Goal: Manage account settings

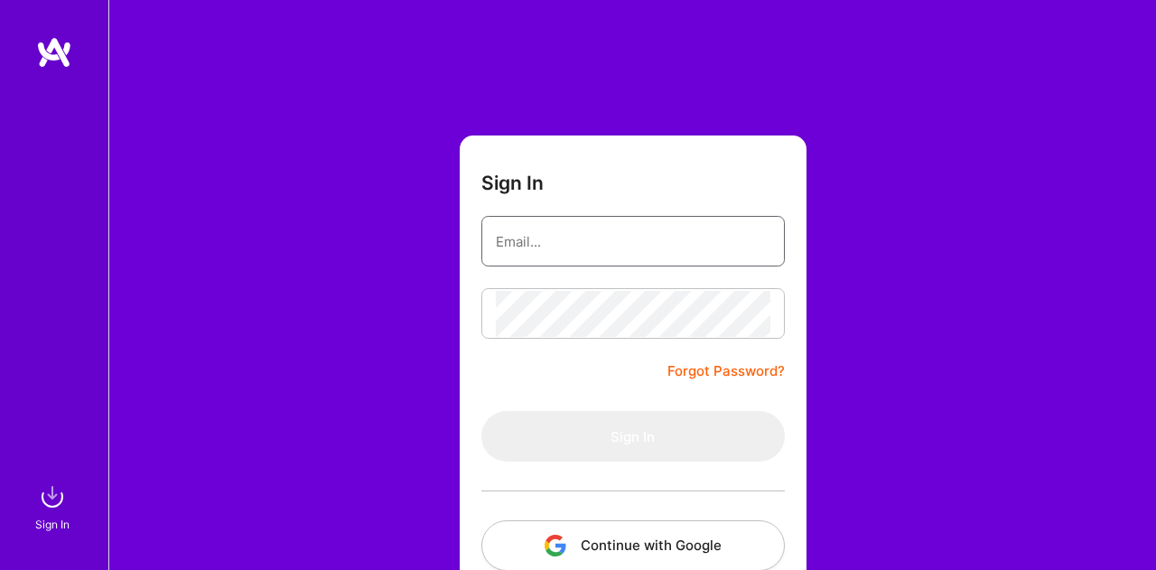
type input "[PERSON_NAME][EMAIL_ADDRESS][PERSON_NAME][DOMAIN_NAME]"
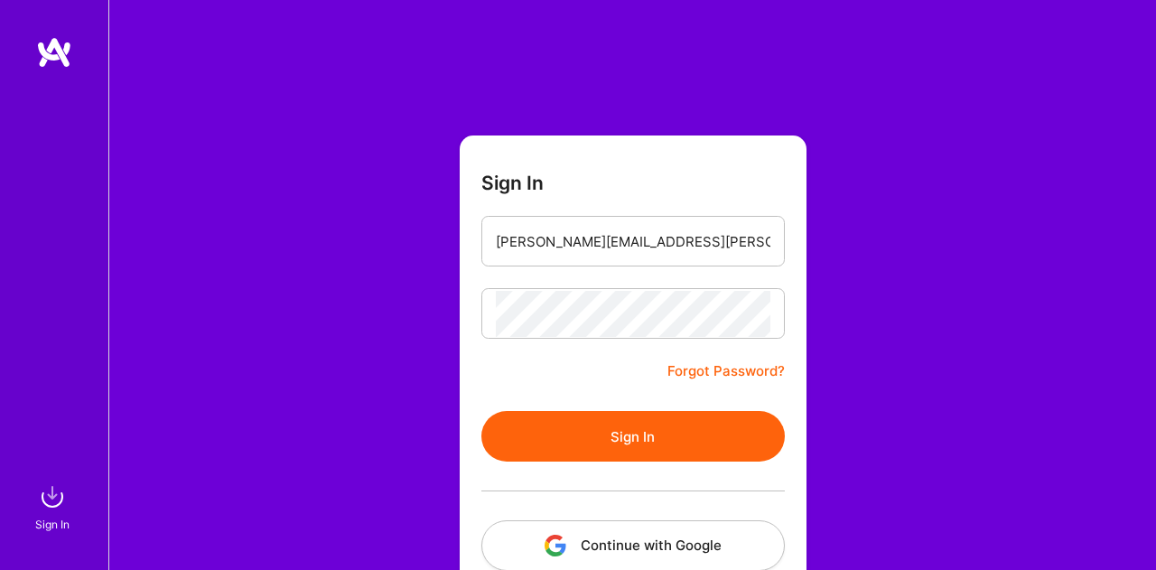
click at [989, 269] on div "Sign In [PERSON_NAME][EMAIL_ADDRESS][PERSON_NAME][DOMAIN_NAME] Forgot Password?…" at bounding box center [632, 339] width 1048 height 678
click at [650, 434] on button "Sign In" at bounding box center [632, 436] width 303 height 51
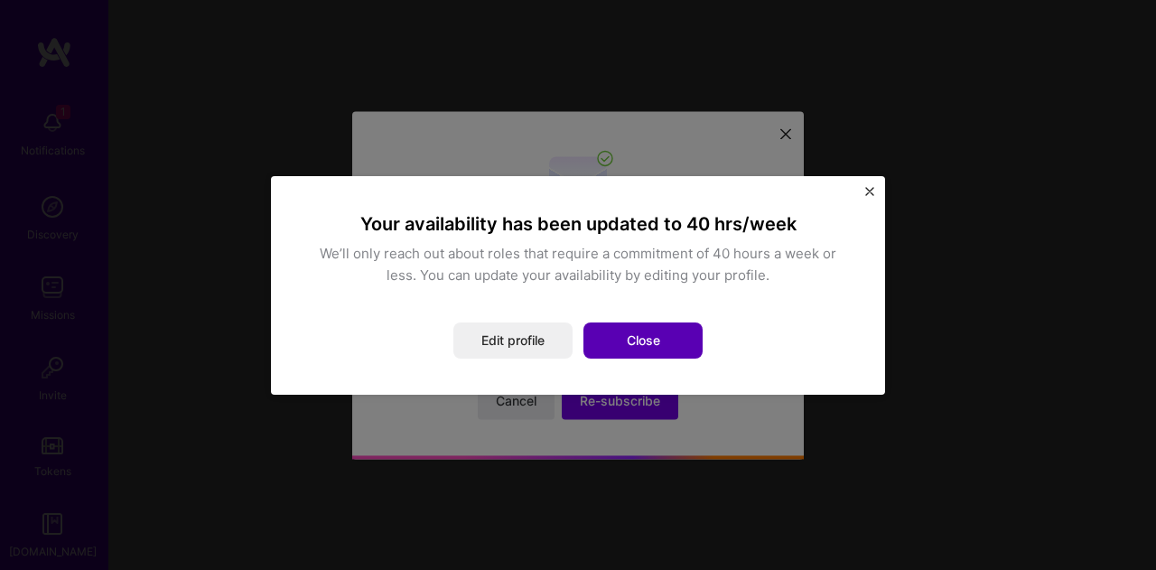
click at [632, 333] on button "Close" at bounding box center [642, 340] width 119 height 36
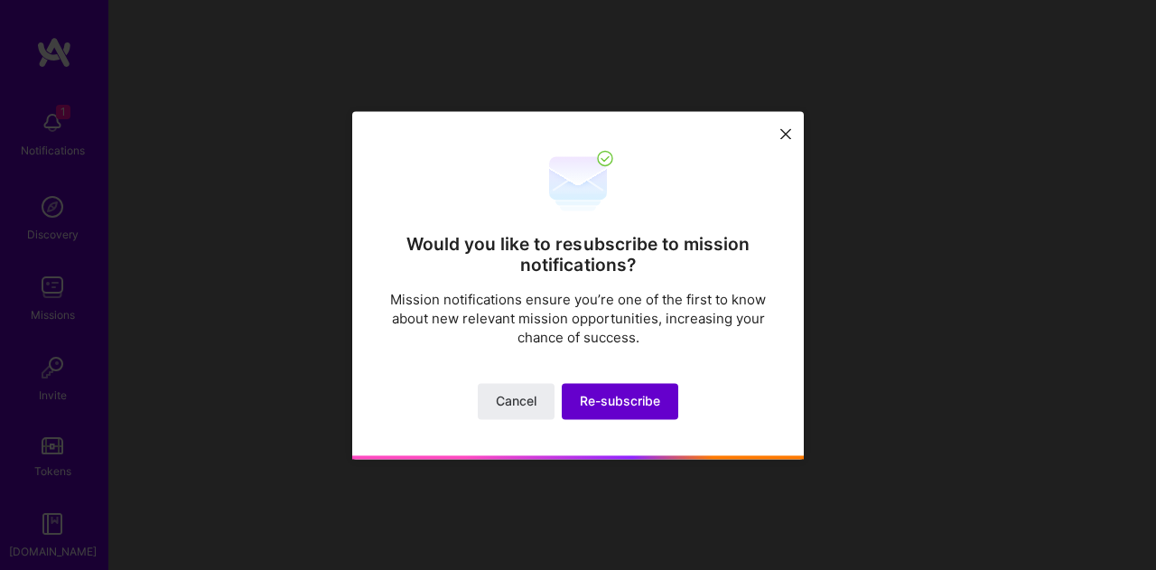
click at [612, 407] on span "Re-subscribe" at bounding box center [620, 401] width 80 height 18
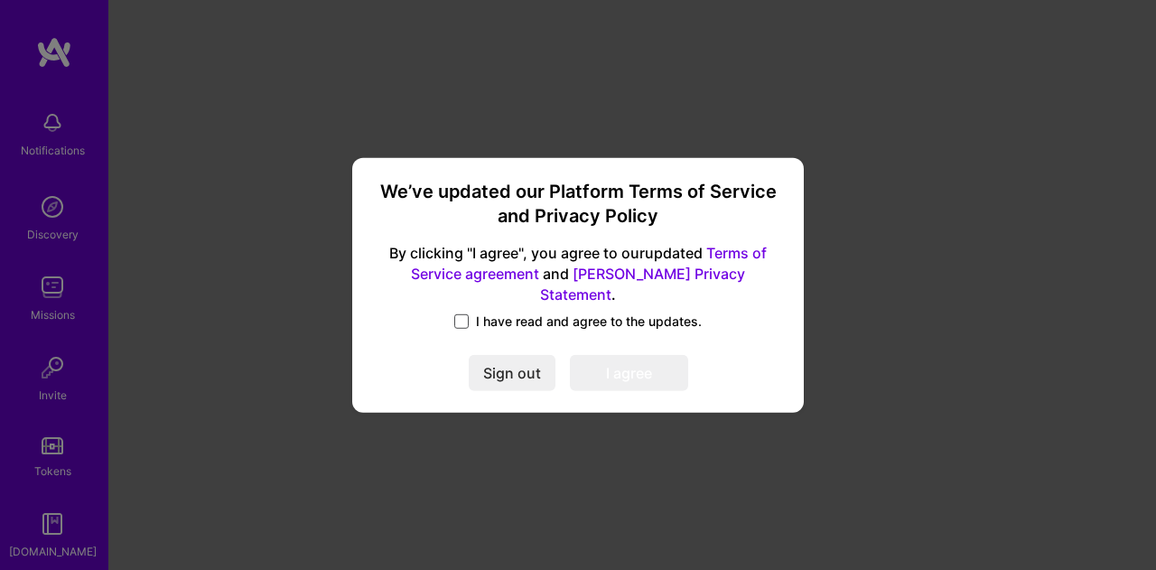
click at [459, 314] on span at bounding box center [461, 321] width 14 height 14
click at [0, 0] on input "I have read and agree to the updates." at bounding box center [0, 0] width 0 height 0
click at [603, 357] on button "I agree" at bounding box center [629, 373] width 118 height 36
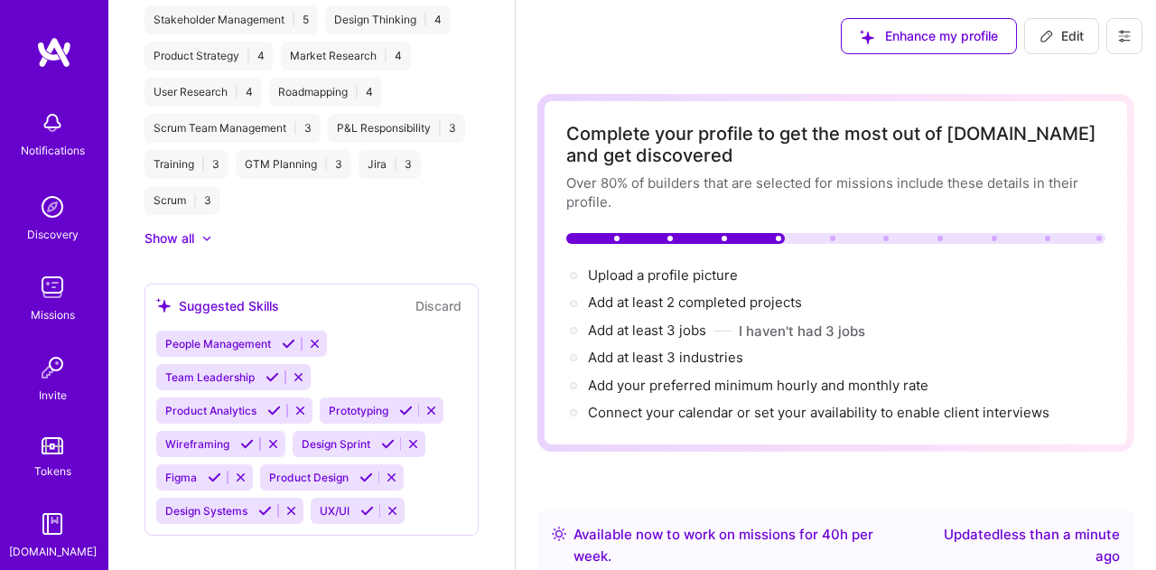
scroll to position [855, 0]
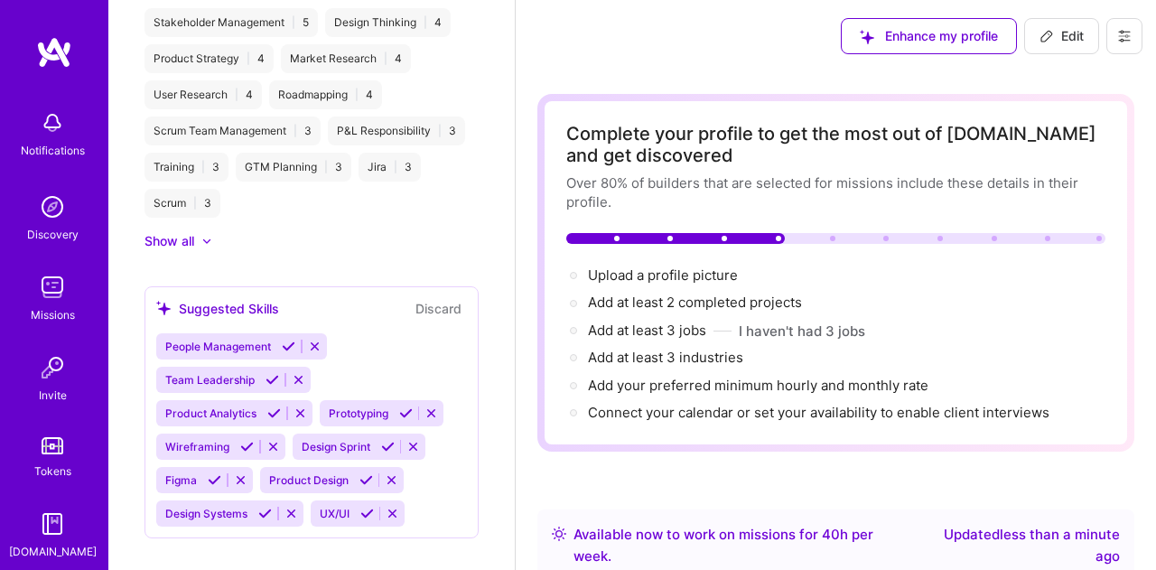
click at [313, 340] on icon at bounding box center [315, 347] width 14 height 14
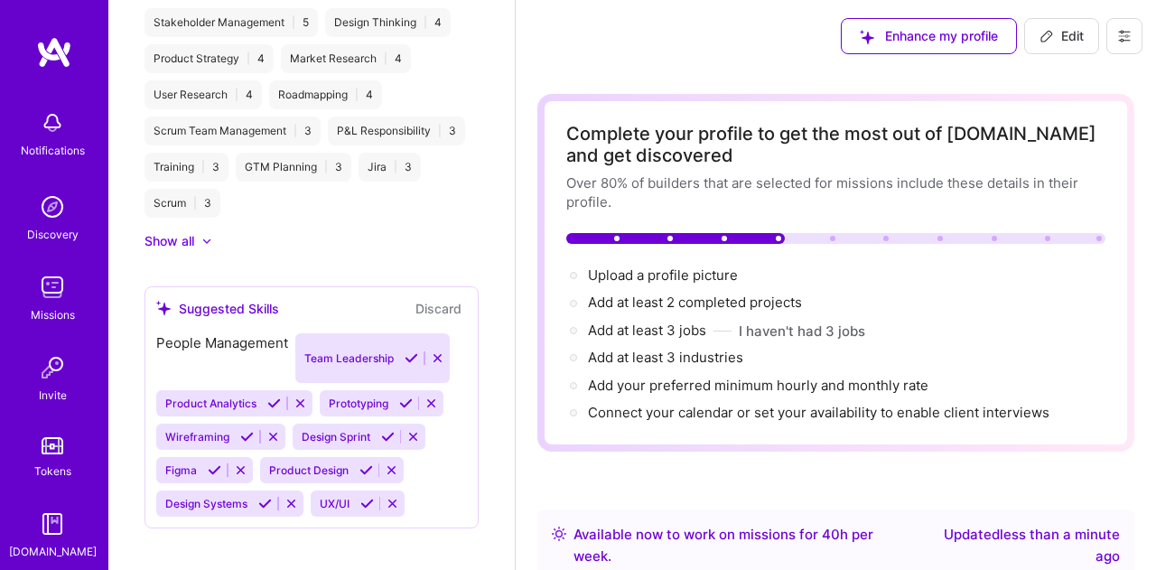
scroll to position [825, 0]
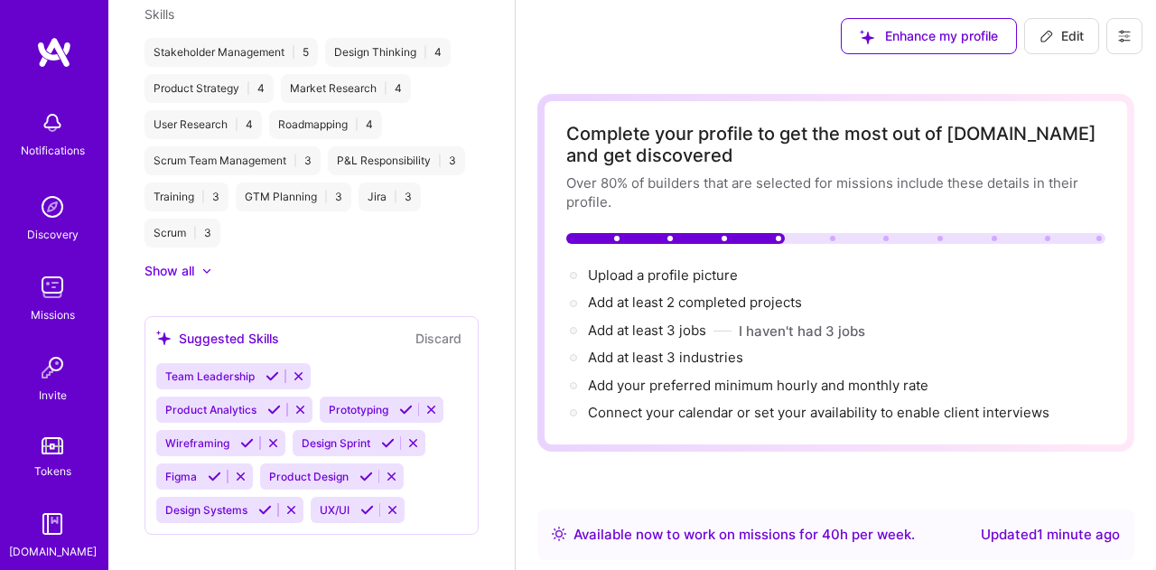
click at [298, 403] on icon at bounding box center [301, 410] width 14 height 14
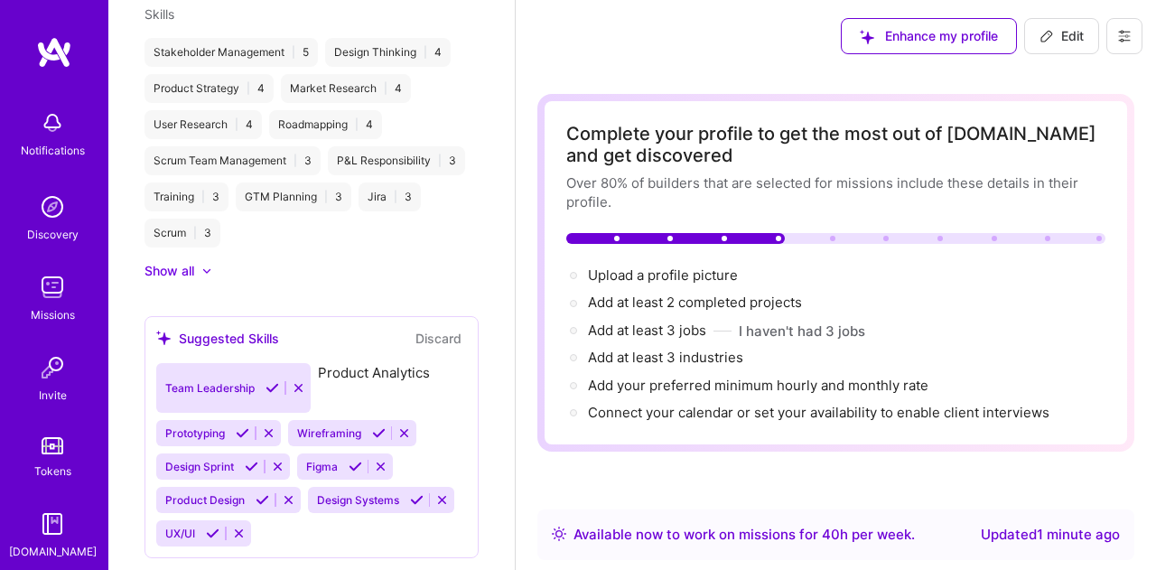
scroll to position [791, 0]
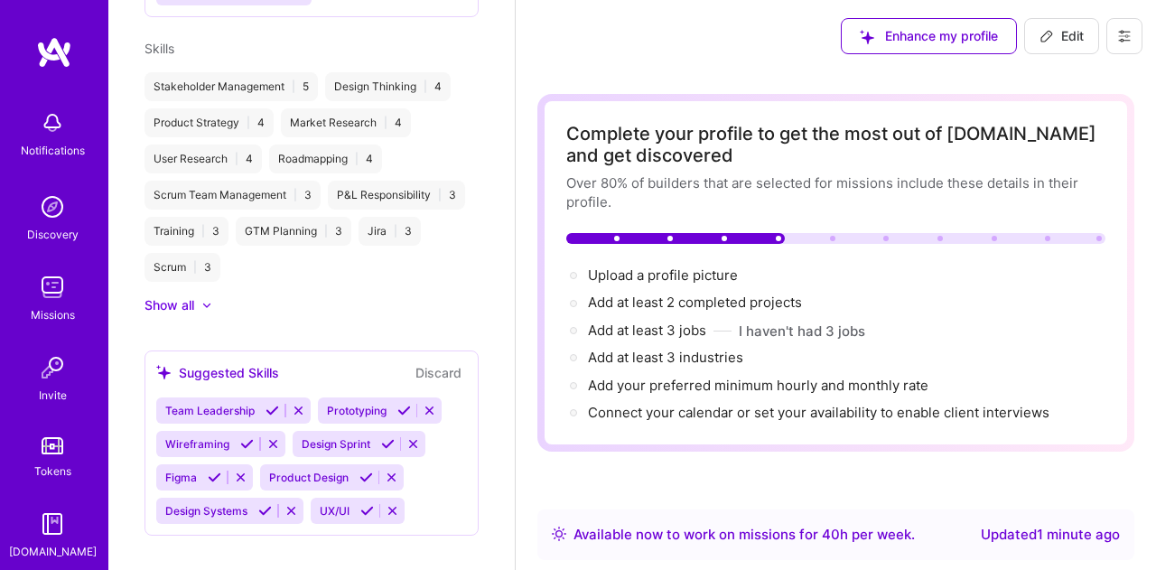
click at [433, 404] on icon at bounding box center [430, 411] width 14 height 14
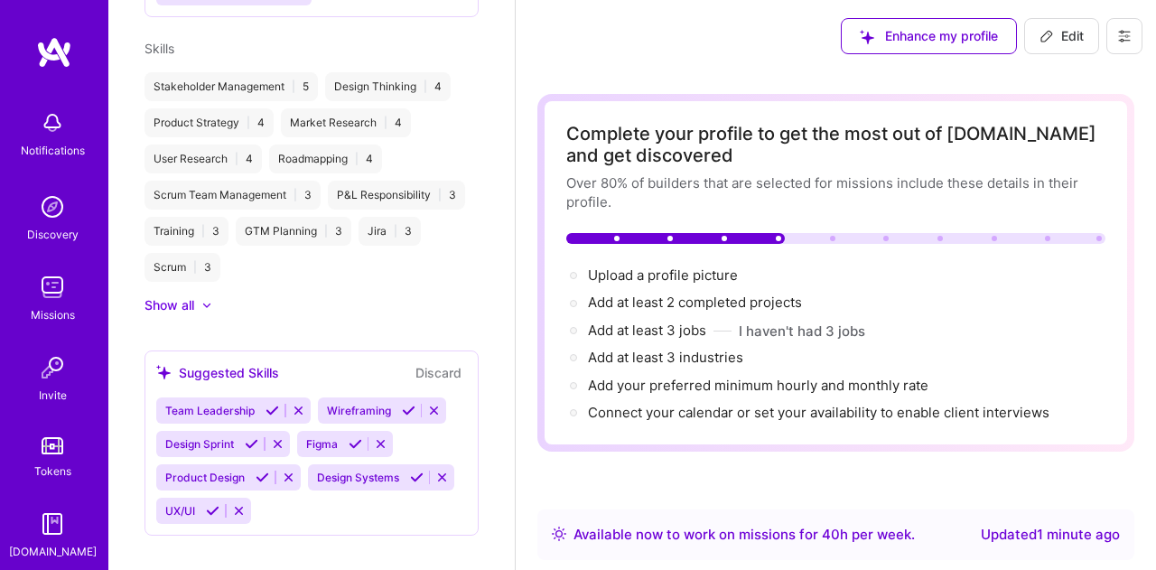
click at [433, 404] on icon at bounding box center [434, 411] width 14 height 14
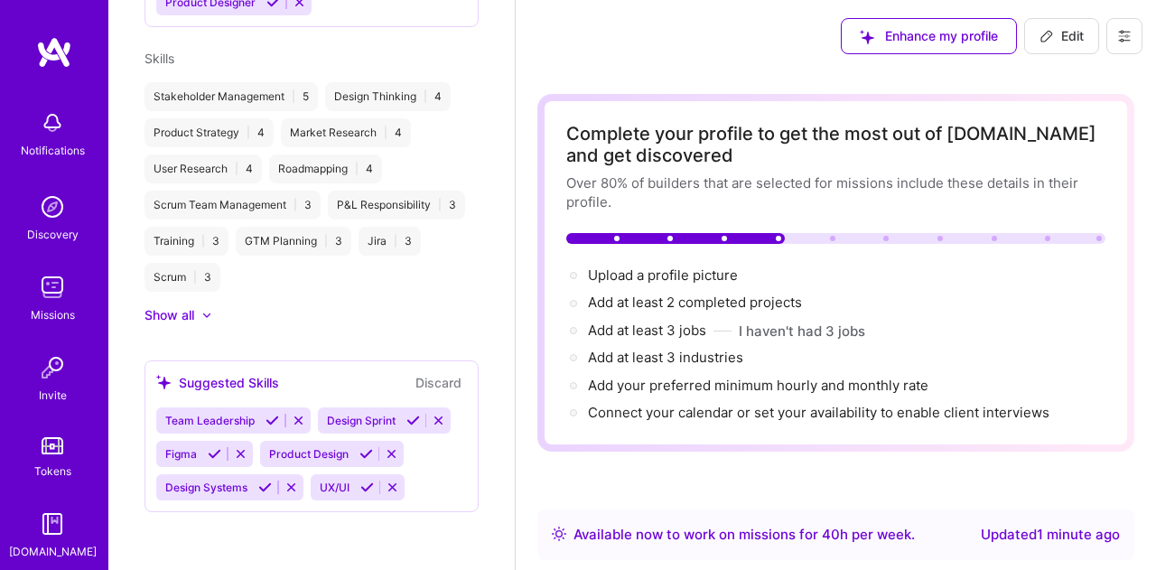
scroll to position [759, 0]
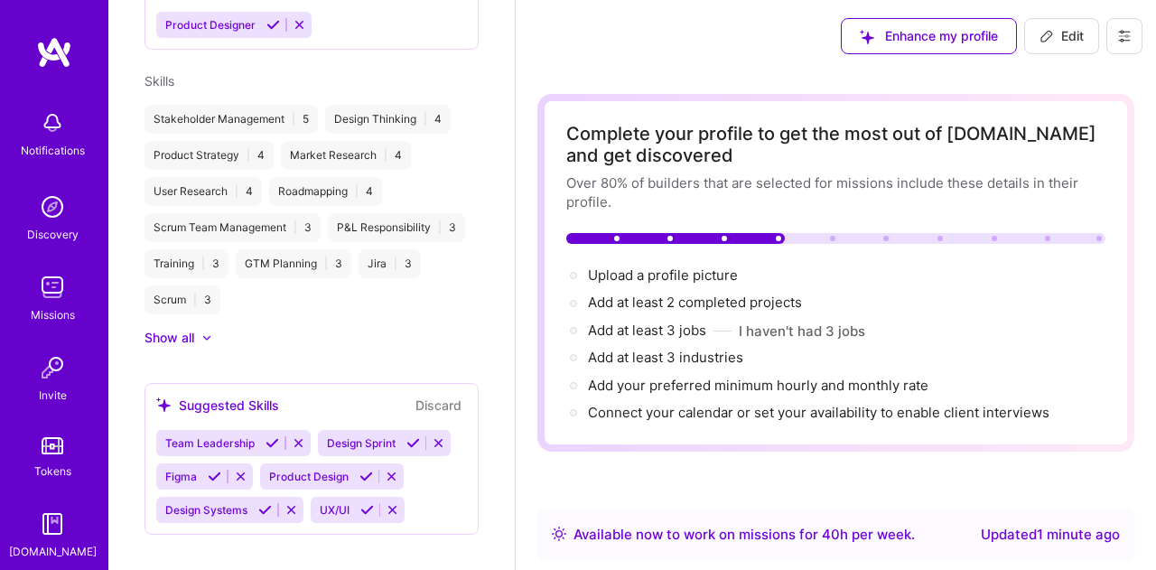
click at [440, 436] on icon at bounding box center [439, 443] width 14 height 14
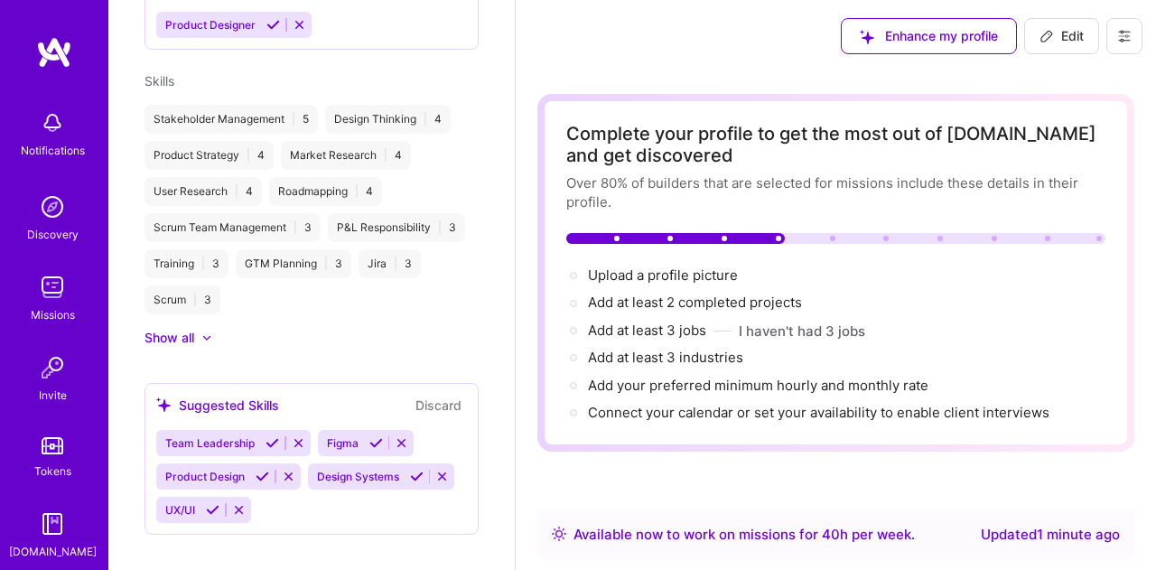
click at [403, 436] on icon at bounding box center [402, 443] width 14 height 14
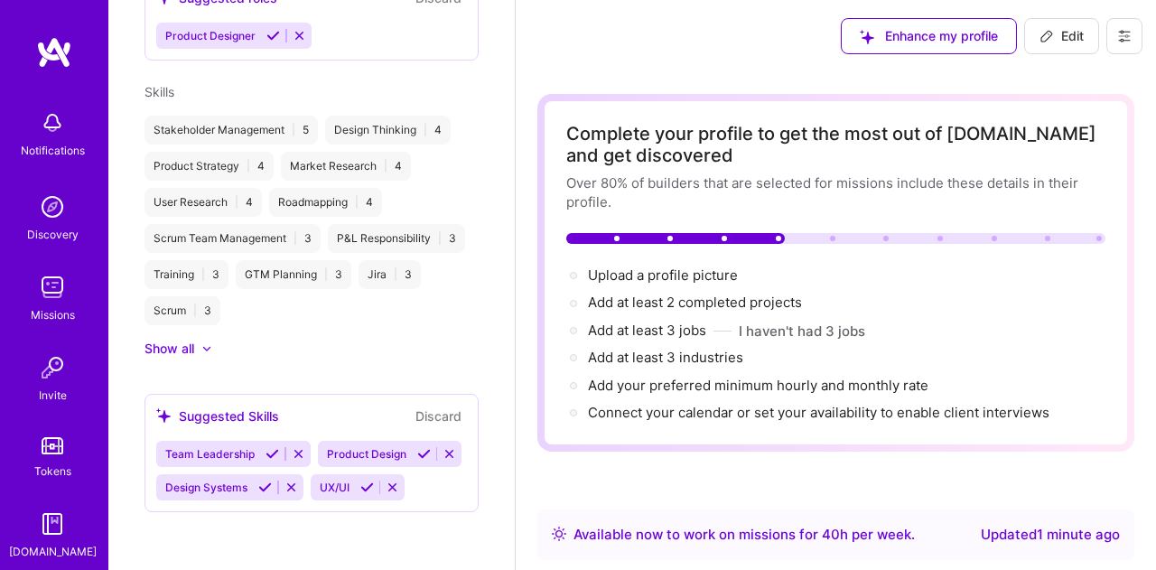
scroll to position [724, 0]
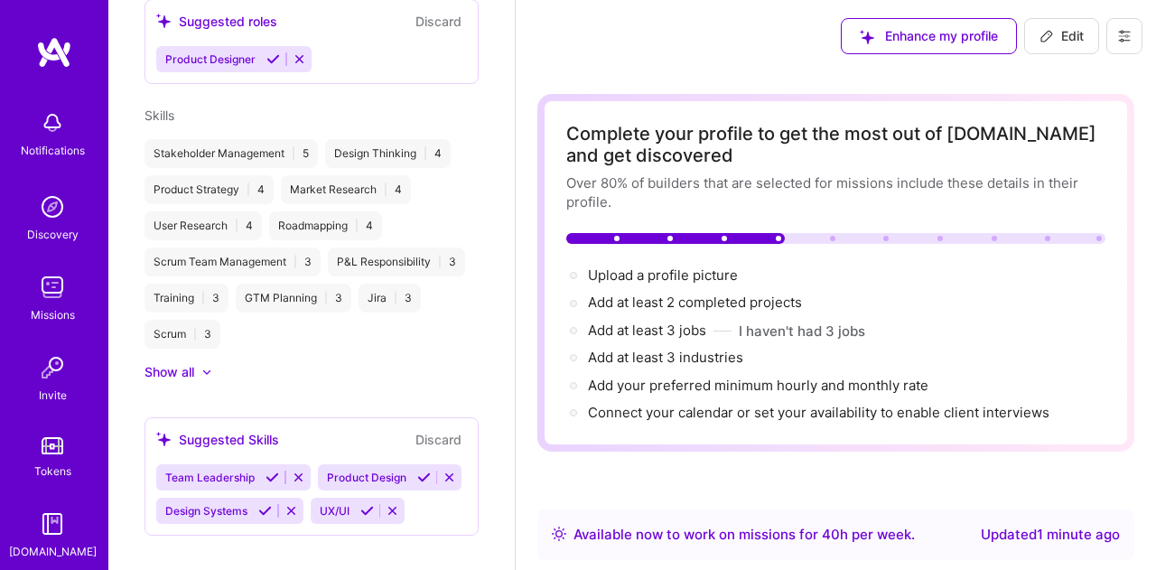
click at [450, 471] on icon at bounding box center [450, 478] width 14 height 14
click at [450, 471] on icon at bounding box center [452, 478] width 14 height 14
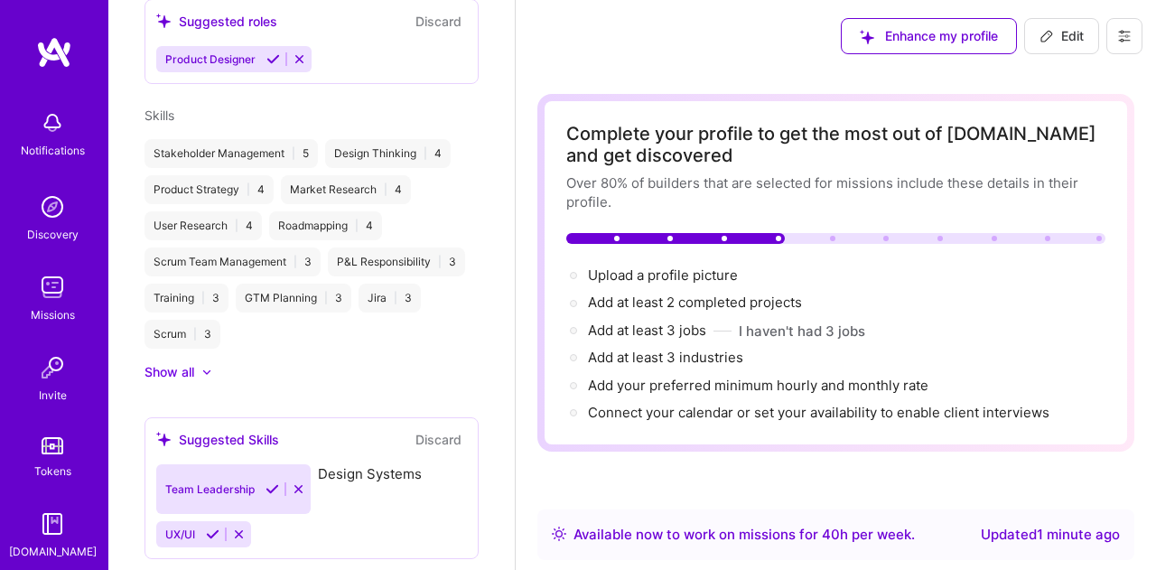
scroll to position [692, 0]
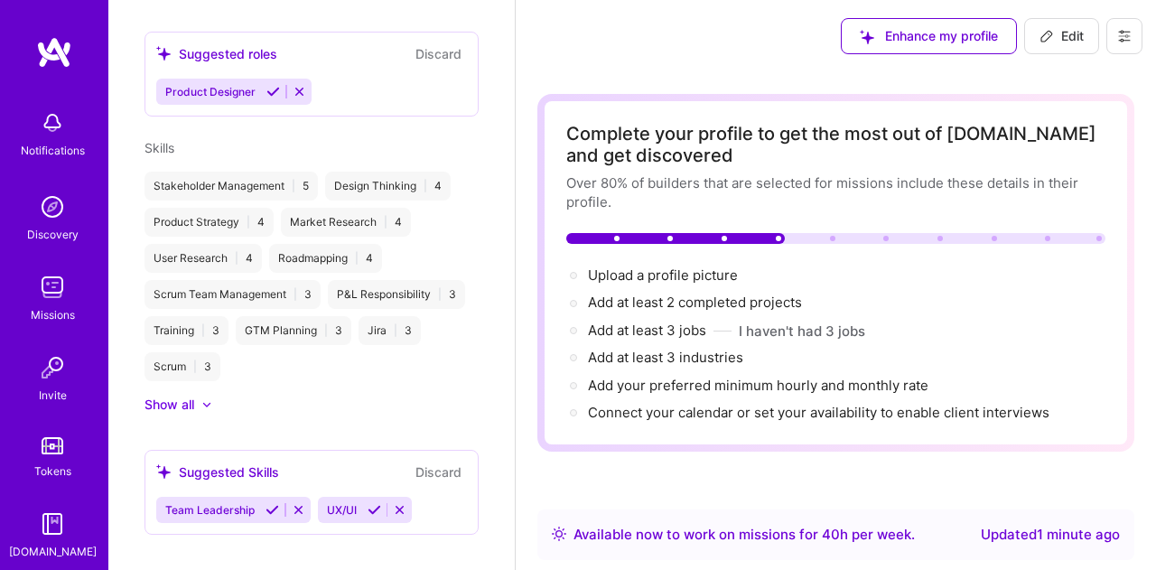
click at [406, 502] on button at bounding box center [399, 509] width 24 height 15
click at [197, 352] on div "Scrum | 3" at bounding box center [182, 366] width 76 height 29
click at [207, 352] on div "Scrum | 3" at bounding box center [182, 366] width 76 height 29
click at [210, 399] on div at bounding box center [206, 404] width 11 height 11
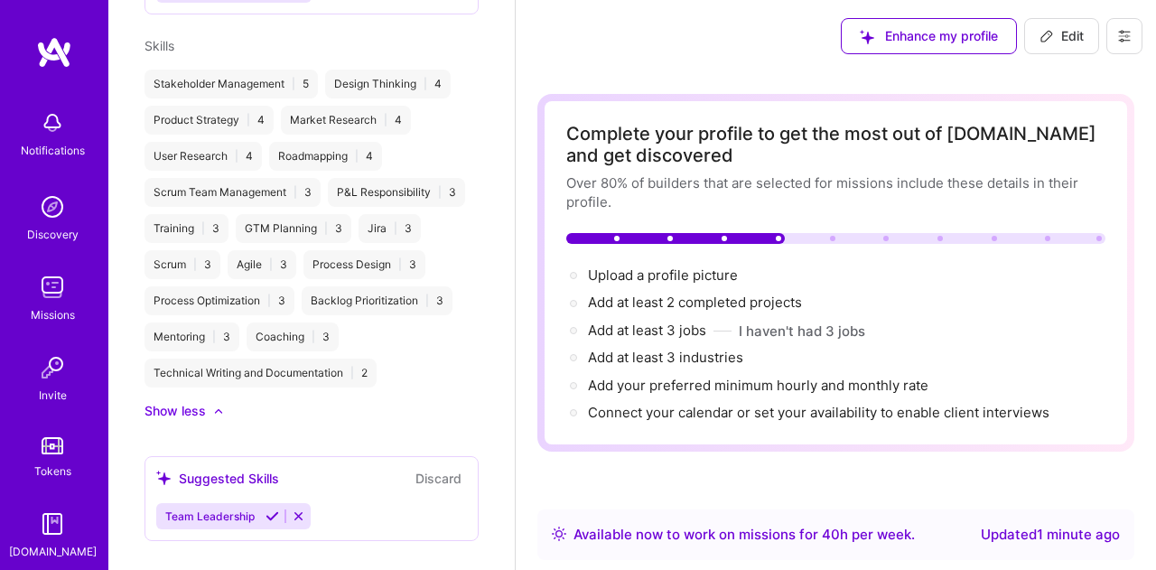
scroll to position [800, 0]
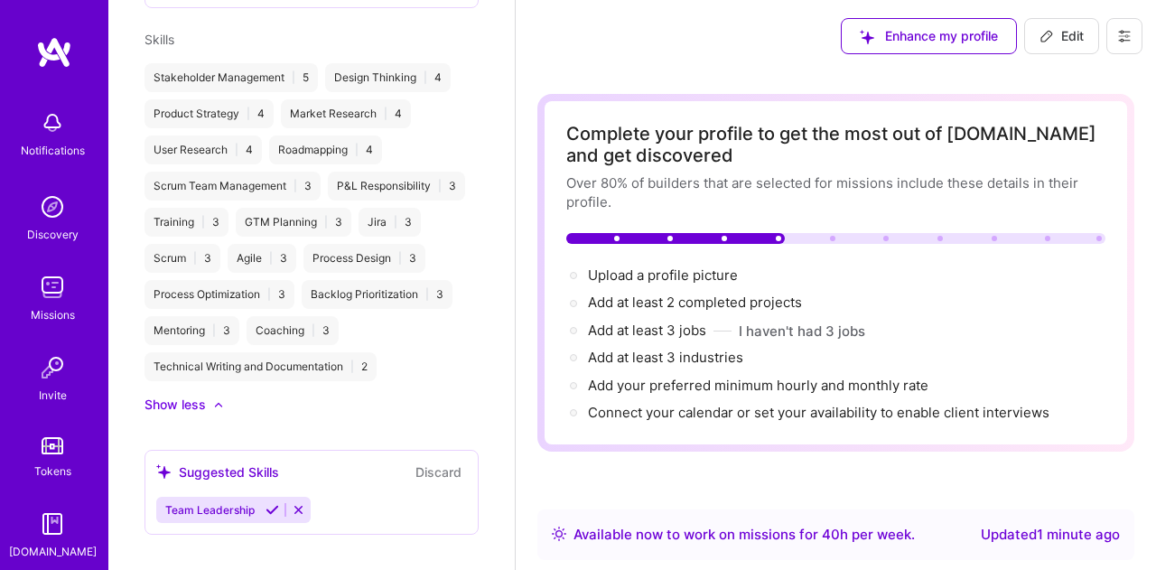
click at [320, 352] on div "Technical Writing and Documentation | 2" at bounding box center [260, 366] width 232 height 29
click at [364, 352] on div "Technical Writing and Documentation | 2" at bounding box center [260, 366] width 232 height 29
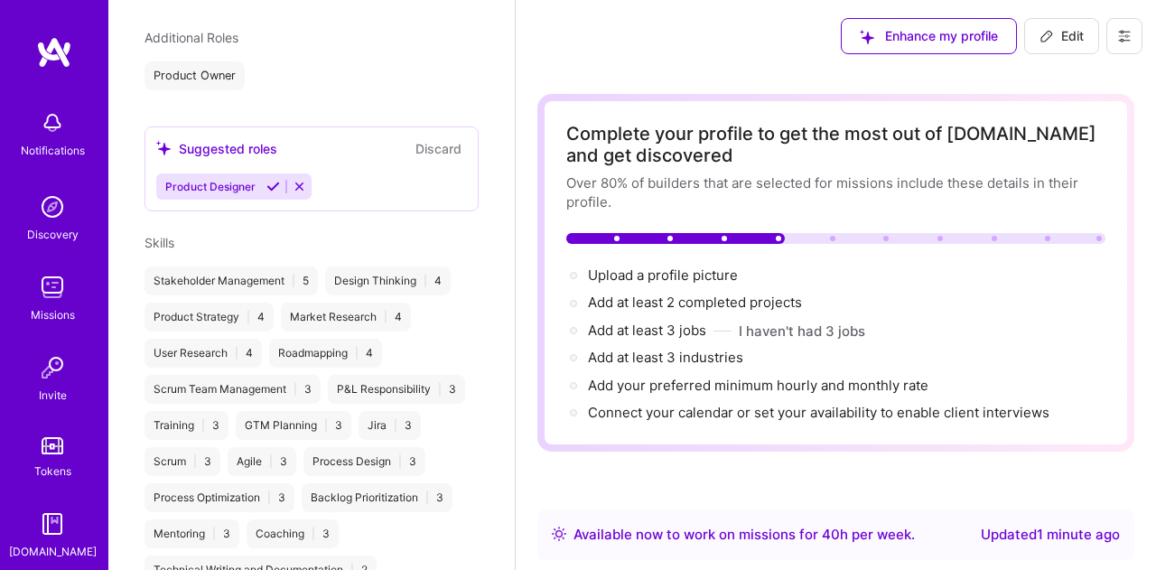
scroll to position [596, 0]
click at [172, 267] on div "Stakeholder Management | 5" at bounding box center [230, 281] width 173 height 29
click at [304, 267] on div "Stakeholder Management | 5" at bounding box center [230, 281] width 173 height 29
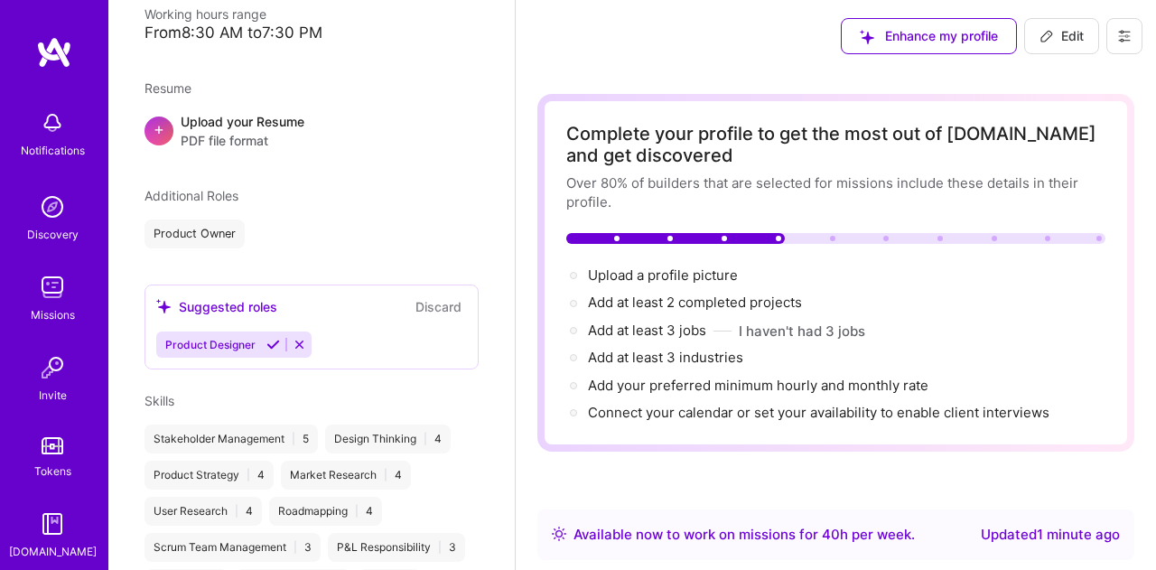
scroll to position [800, 0]
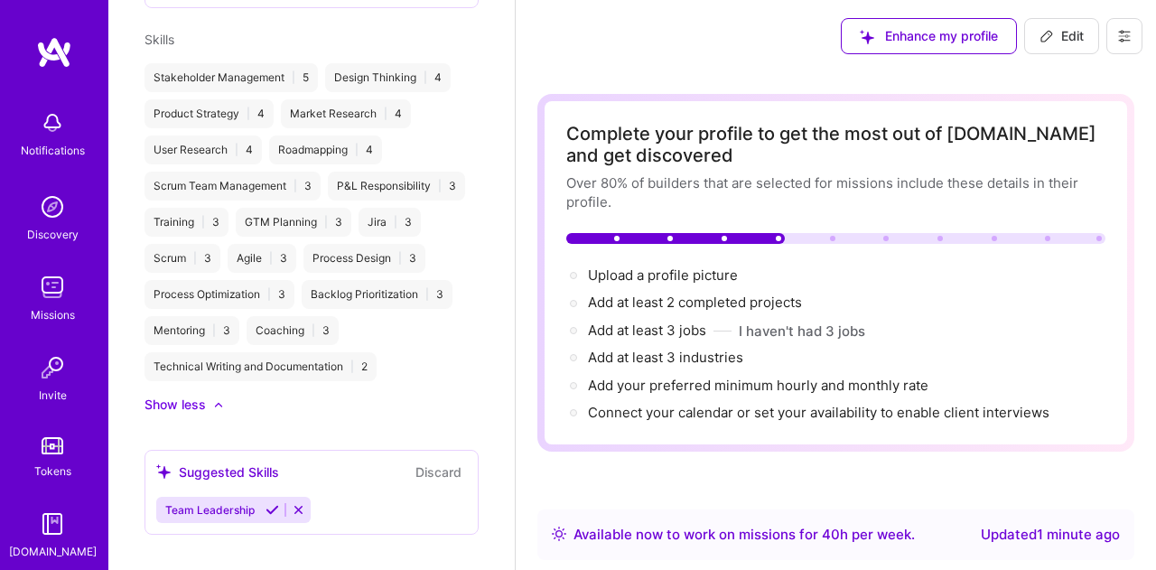
click at [342, 244] on div "Process Design | 3" at bounding box center [364, 258] width 122 height 29
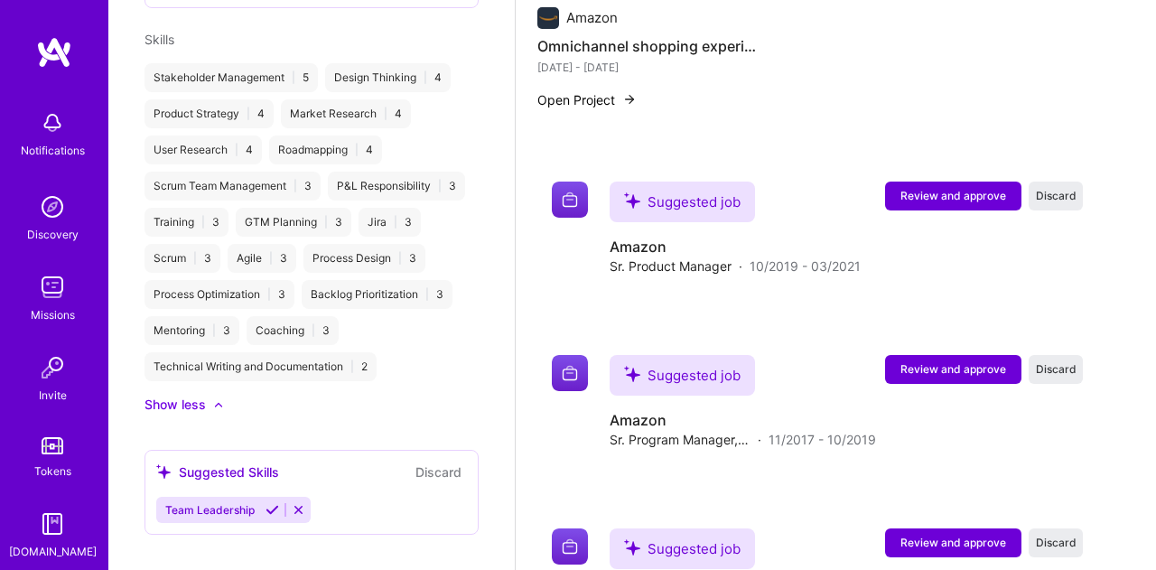
scroll to position [1272, 0]
